Goal: Task Accomplishment & Management: Complete application form

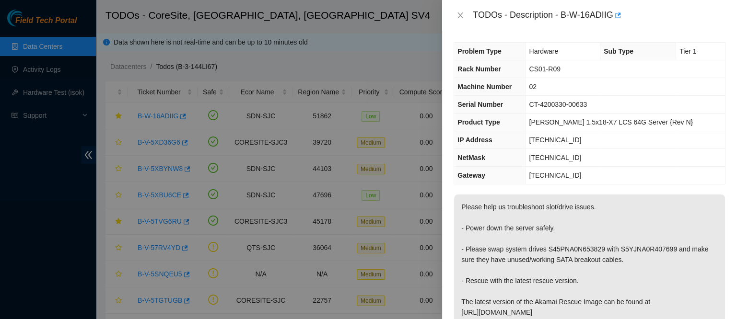
scroll to position [434, 0]
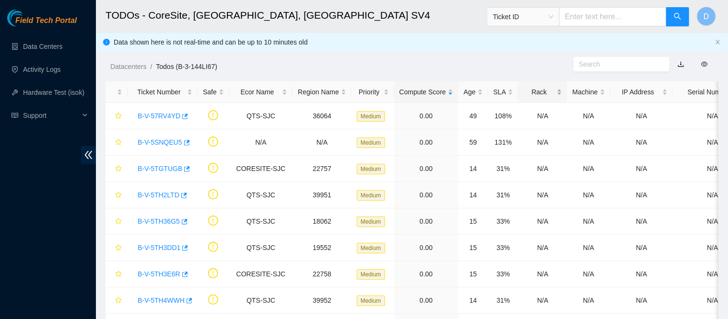
click at [524, 92] on div "Rack" at bounding box center [543, 92] width 38 height 11
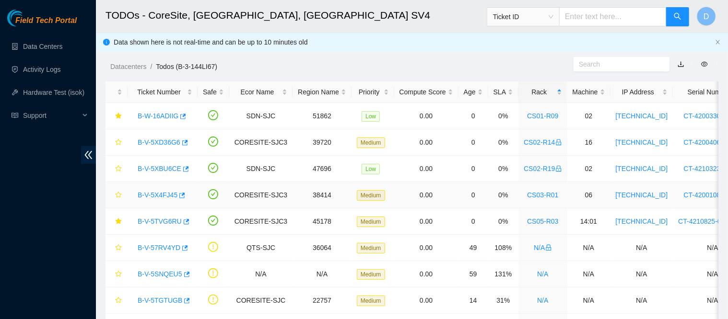
click at [163, 199] on link "B-V-5X4FJ45" at bounding box center [158, 195] width 40 height 8
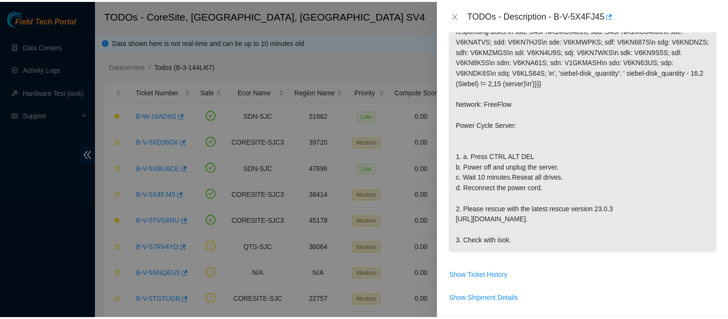
scroll to position [212, 0]
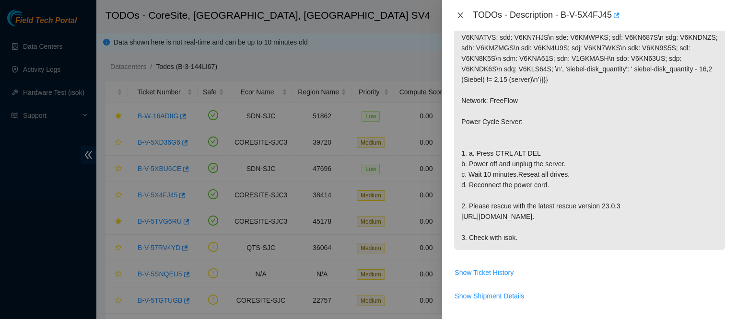
click at [457, 19] on icon "close" at bounding box center [461, 16] width 8 height 8
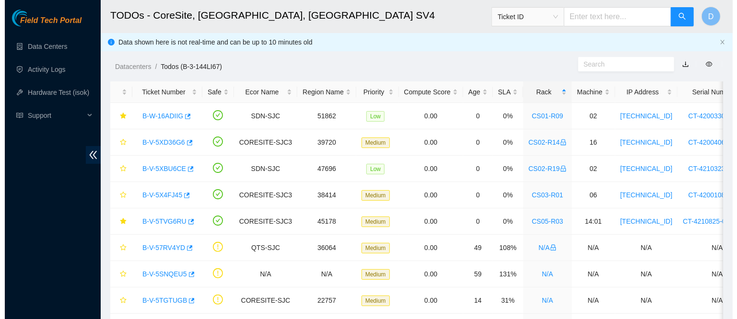
scroll to position [236, 0]
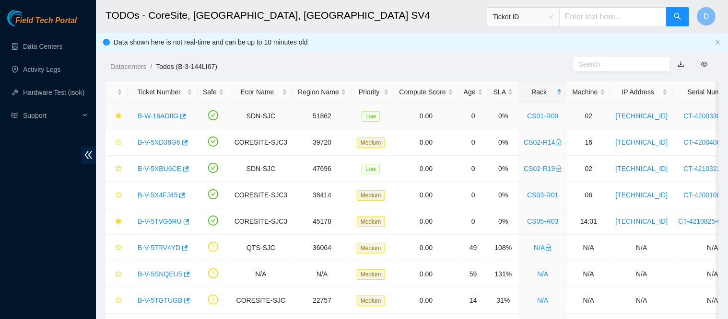
click at [164, 115] on link "B-W-16ADIIG" at bounding box center [158, 116] width 41 height 8
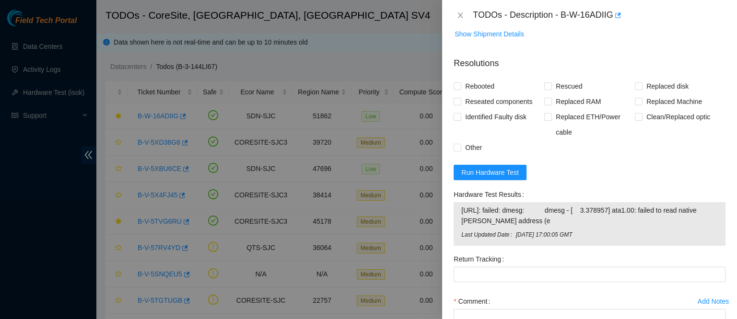
scroll to position [447, 0]
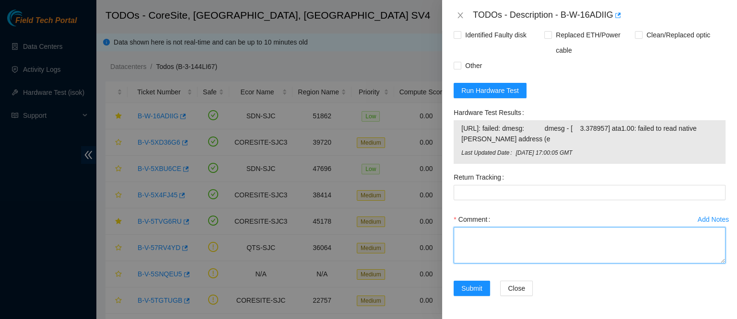
click at [506, 259] on textarea "Comment" at bounding box center [590, 245] width 272 height 36
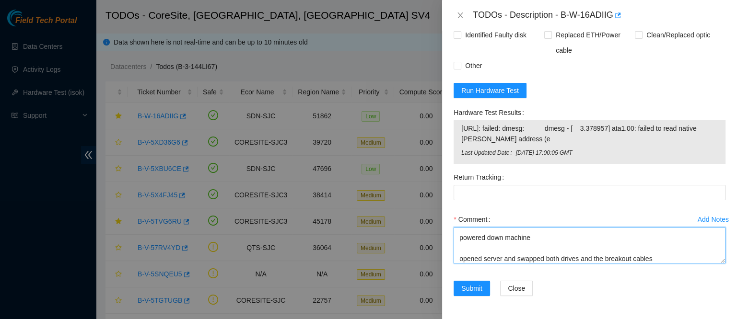
click at [604, 259] on textarea "contacted nocc to confirm that ticket was safe verified sn on machine connected…" at bounding box center [590, 245] width 272 height 36
click at [678, 257] on textarea "contacted nocc to confirm that ticket was safe verified sn on machine connected…" at bounding box center [590, 245] width 272 height 36
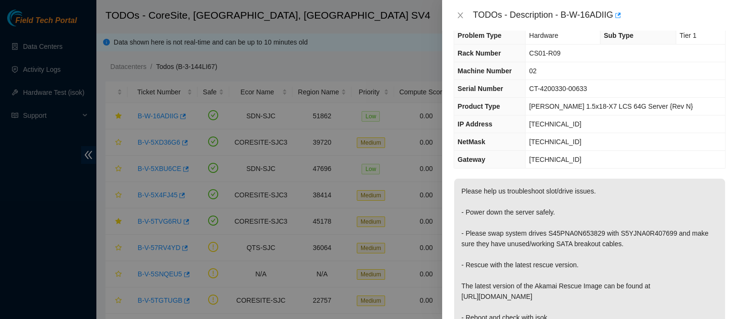
scroll to position [0, 0]
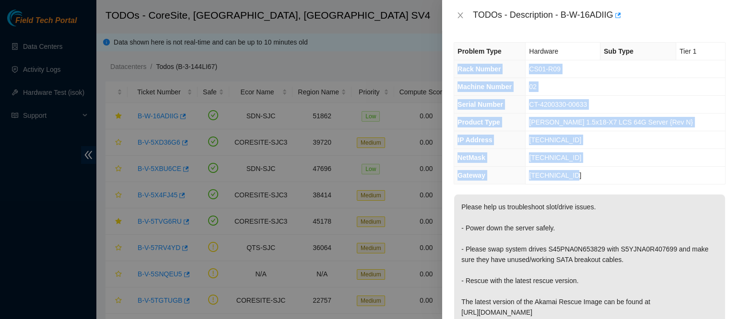
drag, startPoint x: 455, startPoint y: 64, endPoint x: 603, endPoint y: 178, distance: 186.7
click at [603, 178] on tbody "Problem Type Hardware Sub Type Tier 1 Rack Number CS01-R09 Machine Number 02 Se…" at bounding box center [589, 113] width 271 height 141
copy tbody "Rack Number CS01-R09 Machine Number 02 Serial Number CT-4200330-00633 Product T…"
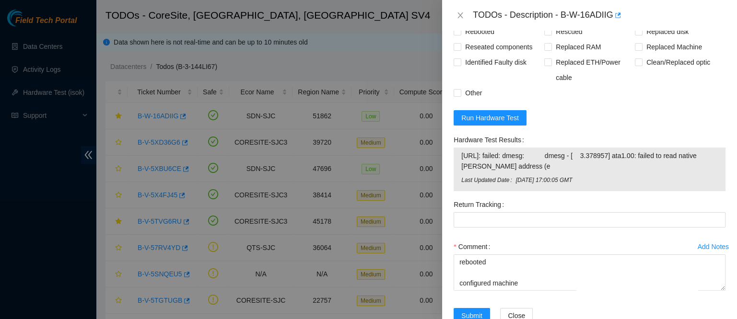
scroll to position [447, 0]
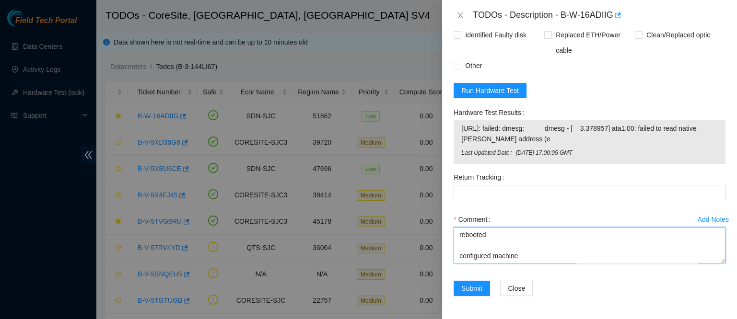
click at [493, 253] on textarea "contacted nocc to confirm that ticket was safe verified sn on machine connected…" at bounding box center [590, 245] width 272 height 36
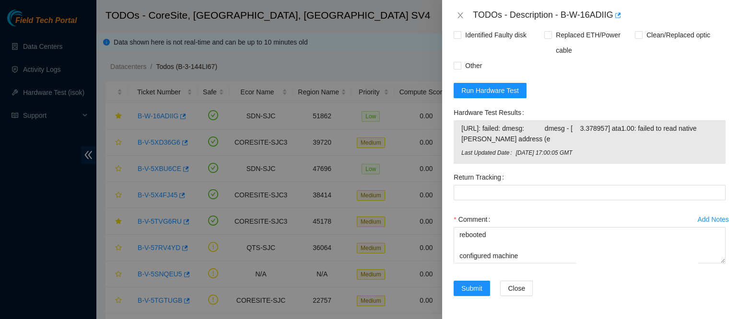
click at [474, 266] on div "Comment contacted nocc to confirm that ticket was safe verified sn on machine c…" at bounding box center [590, 241] width 272 height 58
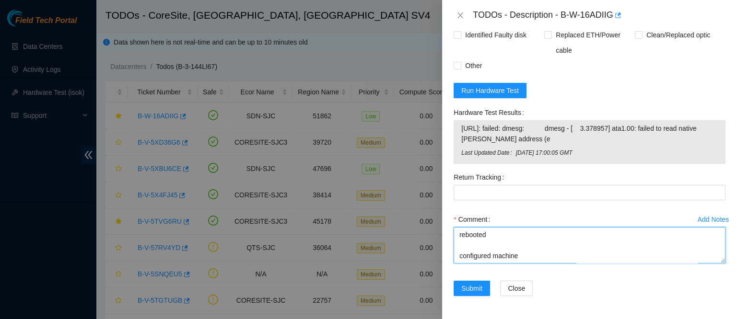
click at [474, 258] on textarea "contacted nocc to confirm that ticket was safe verified sn on machine connected…" at bounding box center [590, 245] width 272 height 36
paste textarea "Rack Number CS01-R09 Machine Number 02 Serial Number CT-4200330-00633 Product T…"
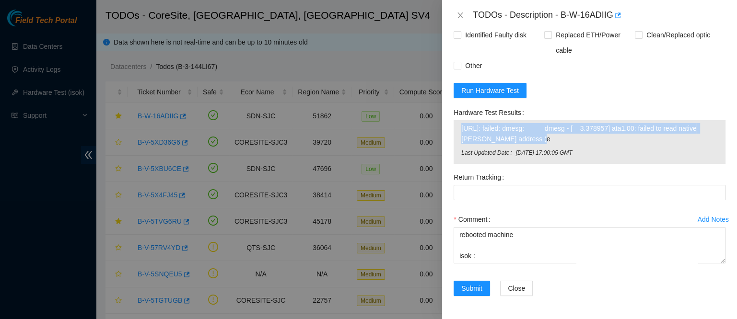
drag, startPoint x: 458, startPoint y: 128, endPoint x: 532, endPoint y: 137, distance: 74.4
click at [532, 137] on div "[URL]: failed: dmesg: dmesg - [ 3.378957] ata1.00: failed to read native max ad…" at bounding box center [590, 142] width 272 height 44
copy tbody "[URL]: failed: dmesg: dmesg - [ 3.378957] ata1.00: failed to read native [PERSO…"
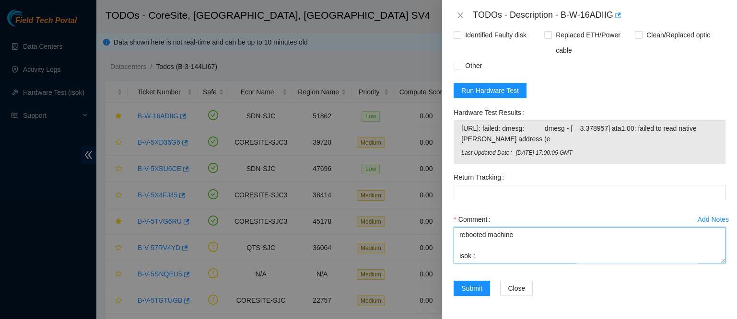
click at [460, 256] on textarea "contacted nocc to confirm that ticket was safe verified sn on machine connected…" at bounding box center [590, 245] width 272 height 36
paste textarea "[URL]: failed: dmesg: dmesg - [ 3.378957] ata1.00: failed to read native [PERSO…"
paste textarea "RMA drive S5YJNA0R407699"
drag, startPoint x: 537, startPoint y: 242, endPoint x: 457, endPoint y: 238, distance: 80.2
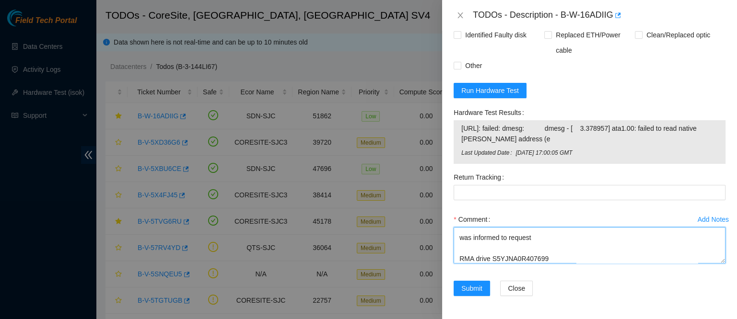
click at [457, 238] on textarea "contacted nocc to confirm that ticket was safe verified sn on machine connected…" at bounding box center [590, 245] width 272 height 36
click at [502, 257] on textarea "contacted nocc to confirm that ticket was safe verified sn on machine connected…" at bounding box center [590, 245] width 272 height 36
click at [582, 243] on textarea "contacted nocc to confirm that ticket was safe verified sn on machine connected…" at bounding box center [590, 245] width 272 height 36
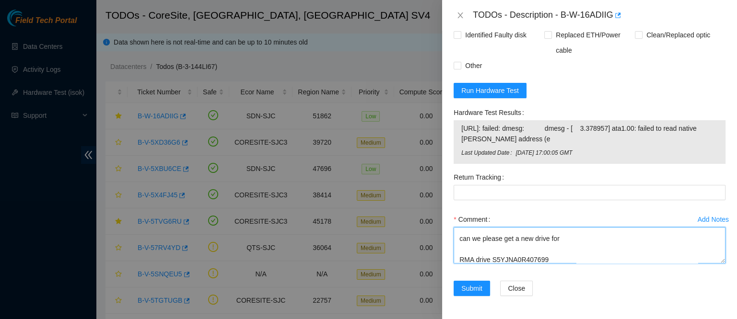
paste textarea "S5YJNA0R407699"
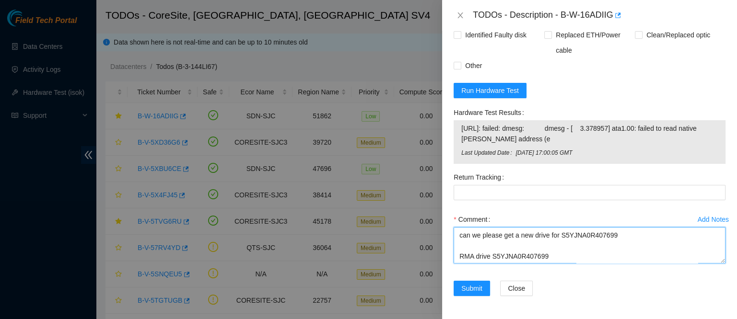
click at [548, 235] on textarea "contacted nocc to confirm that ticket was safe verified sn on machine connected…" at bounding box center [590, 245] width 272 height 36
click at [458, 254] on textarea "contacted nocc to confirm that ticket was safe verified sn on machine connected…" at bounding box center [590, 245] width 272 height 36
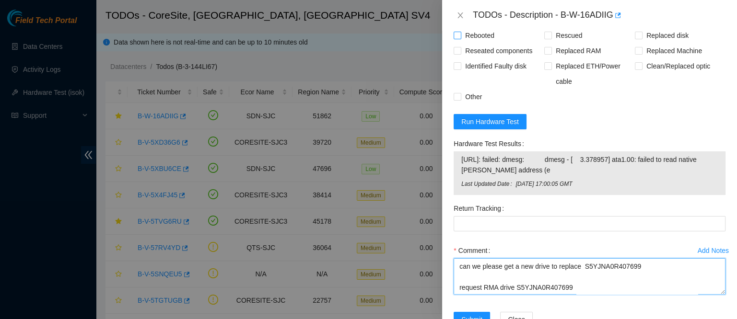
type textarea "contacted nocc to confirm that ticket was safe verified sn on machine connected…"
click at [478, 43] on span "Rebooted" at bounding box center [479, 35] width 37 height 15
click at [460, 38] on input "Rebooted" at bounding box center [457, 35] width 7 height 7
checkbox input "true"
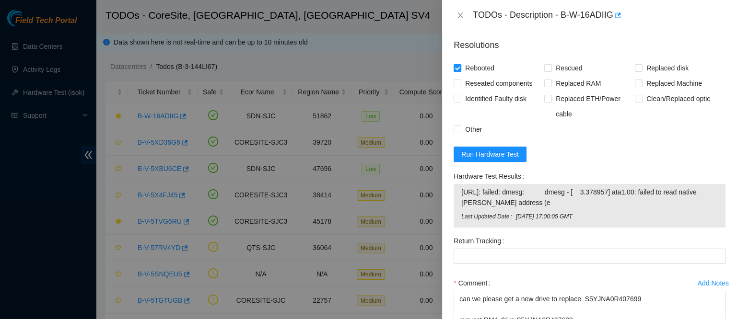
scroll to position [374, 0]
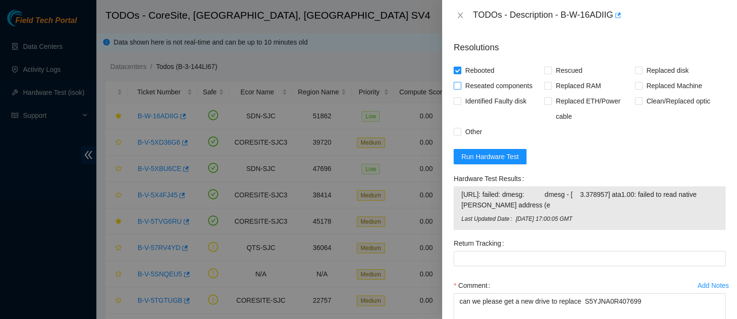
click at [483, 86] on span "Reseated components" at bounding box center [498, 85] width 75 height 15
click at [460, 86] on input "Reseated components" at bounding box center [457, 85] width 7 height 7
checkbox input "true"
click at [544, 78] on label "Rescued" at bounding box center [565, 70] width 42 height 15
click at [544, 73] on input "Rescued" at bounding box center [547, 70] width 7 height 7
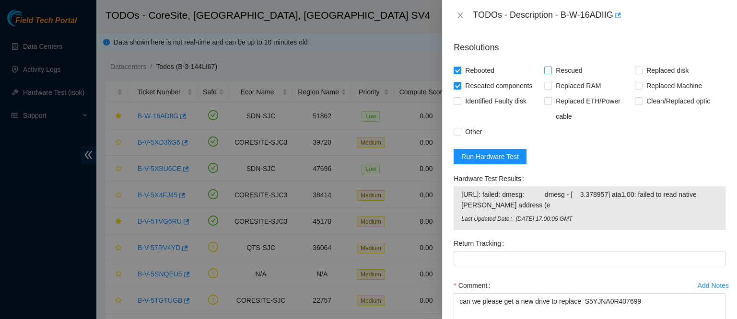
checkbox input "true"
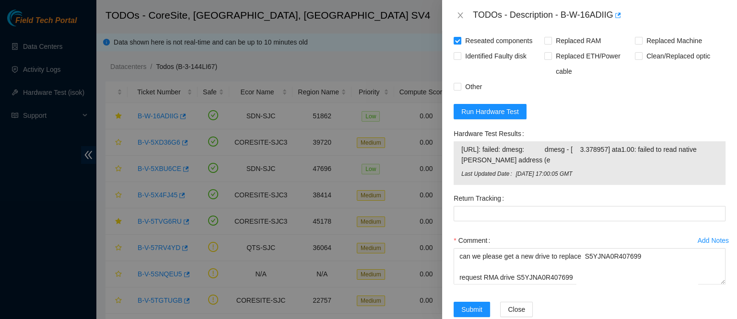
scroll to position [447, 0]
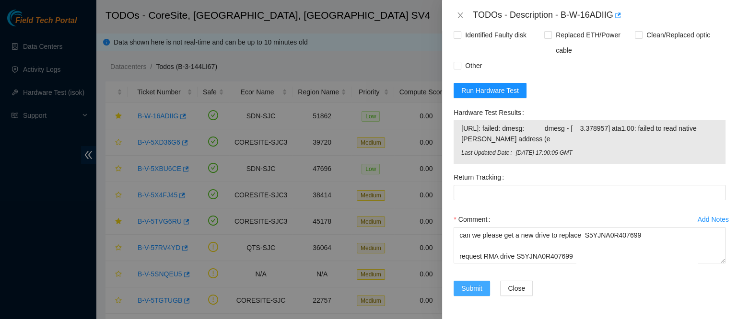
click at [480, 287] on span "Submit" at bounding box center [471, 288] width 21 height 11
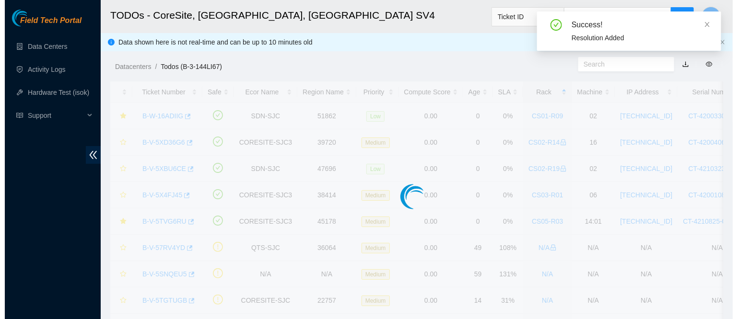
scroll to position [295, 0]
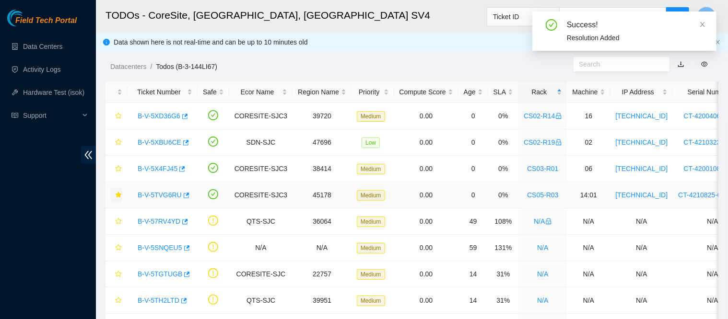
click at [118, 195] on icon "star" at bounding box center [118, 195] width 6 height 6
click at [166, 168] on link "B-V-5X4FJ45" at bounding box center [158, 169] width 40 height 8
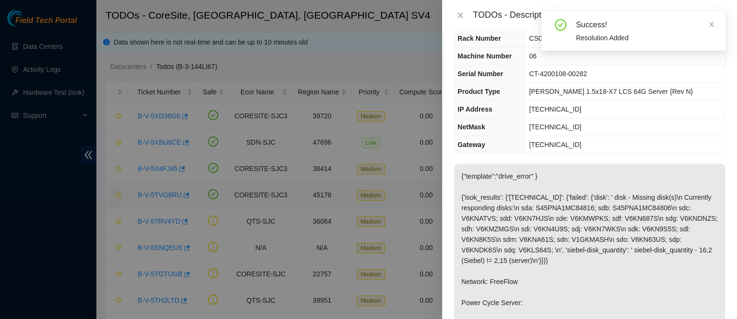
scroll to position [0, 0]
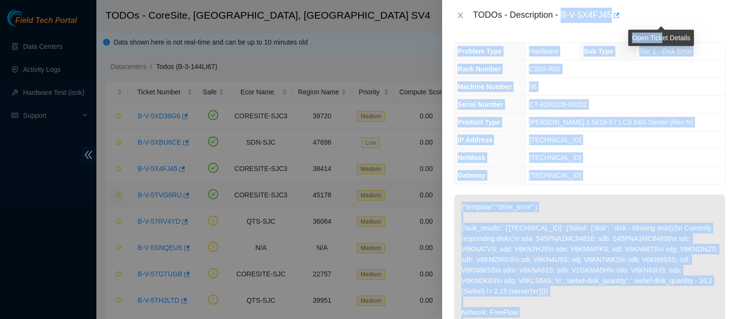
drag, startPoint x: 590, startPoint y: 21, endPoint x: 662, endPoint y: 23, distance: 72.0
click at [662, 23] on body "Field Tech Portal Data Centers Activity Logs Hardware Test (isok) Support TODOs…" at bounding box center [364, 159] width 728 height 319
click at [610, 16] on div "TODOs - Description - B-V-5X4FJ45" at bounding box center [599, 15] width 253 height 15
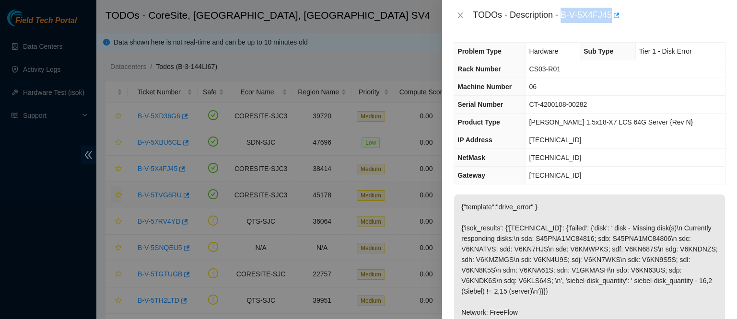
drag, startPoint x: 590, startPoint y: 12, endPoint x: 654, endPoint y: 12, distance: 63.3
click at [654, 12] on div "TODOs - Description - B-V-5X4FJ45" at bounding box center [599, 15] width 253 height 15
copy div "B-V-5X4FJ45"
